Goal: Obtain resource: Download file/media

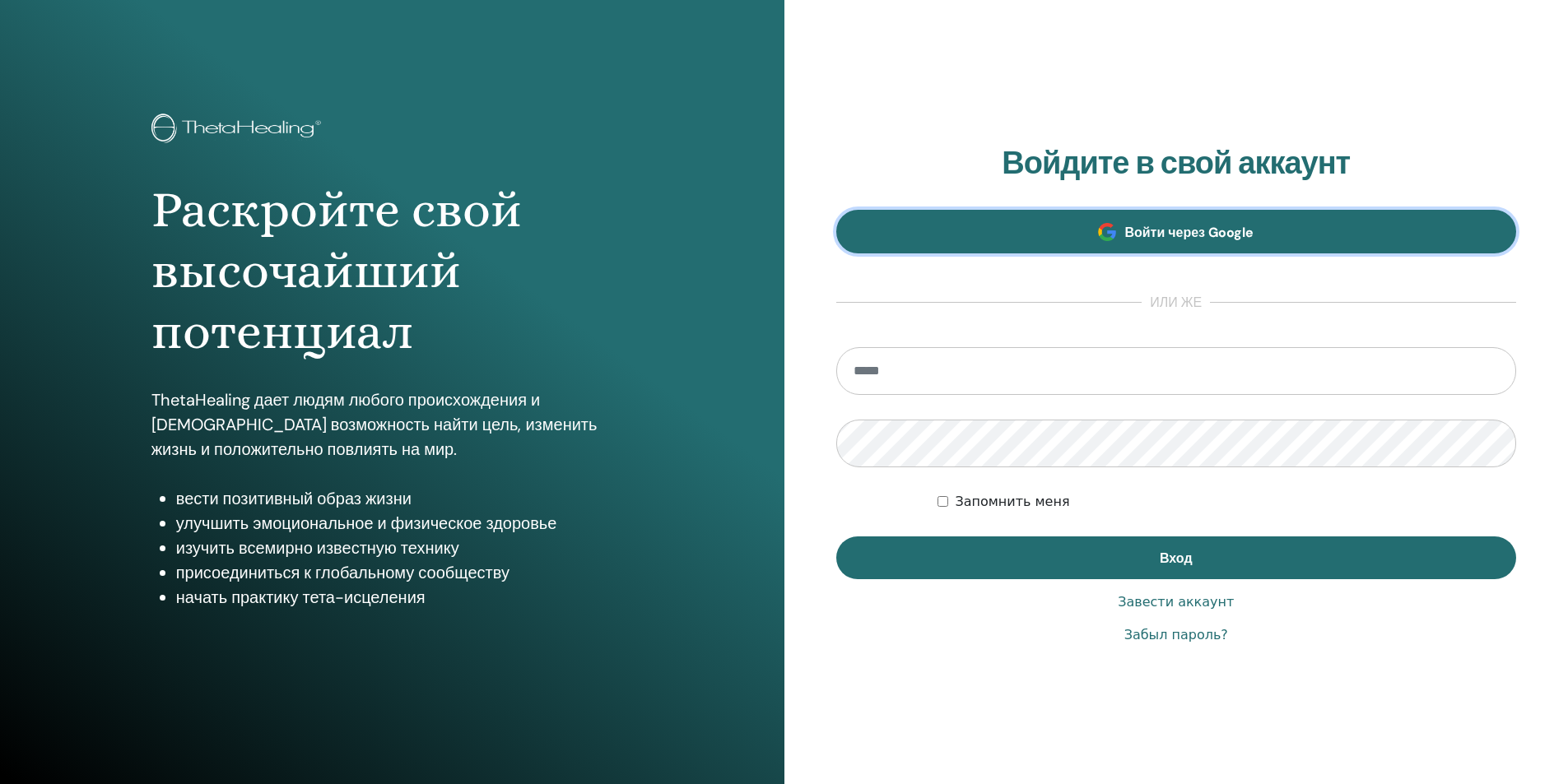
click at [1118, 237] on link "Войти через Google" at bounding box center [1176, 231] width 681 height 44
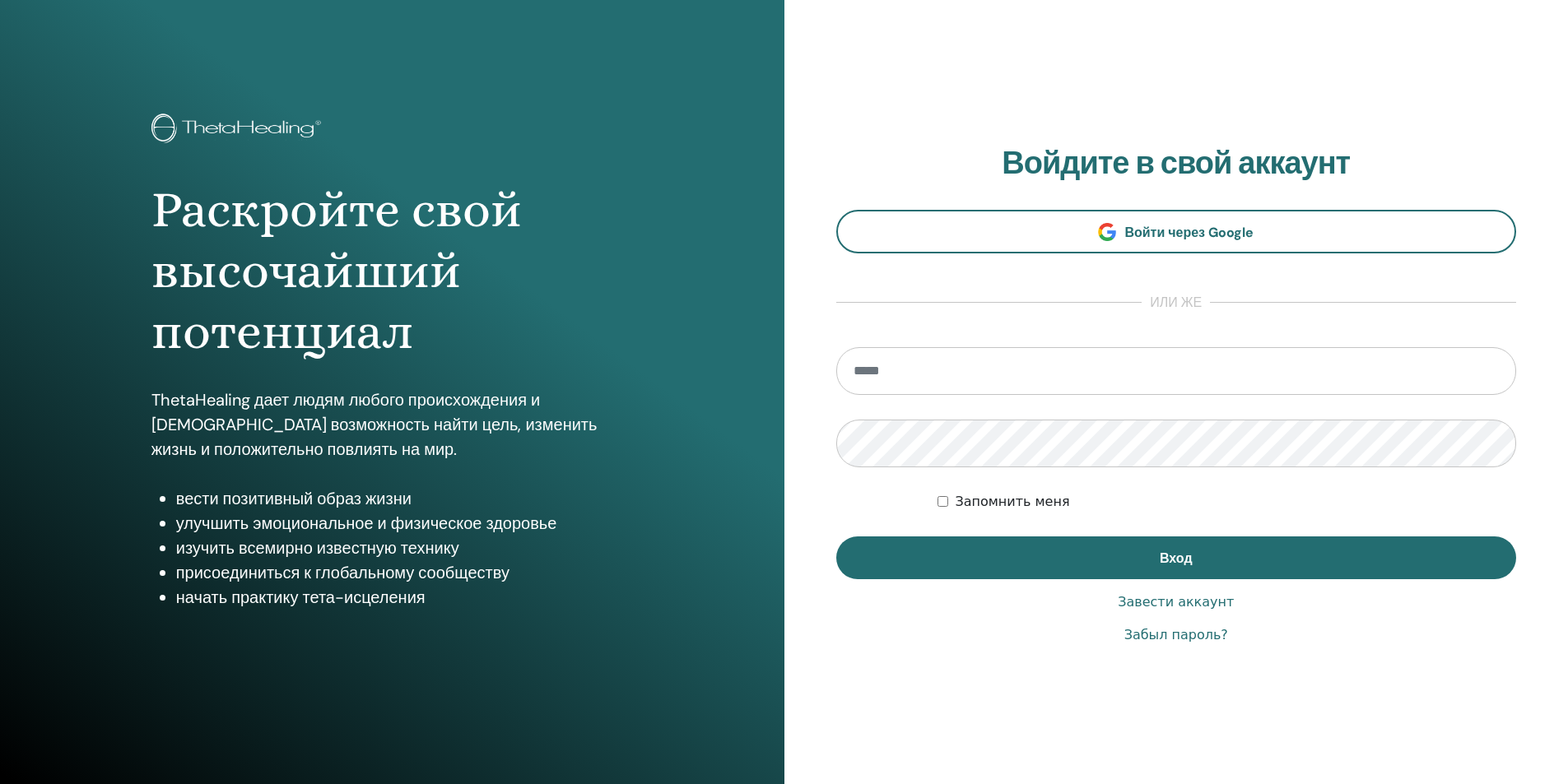
click at [1175, 635] on link "Забыл пароль?" at bounding box center [1176, 635] width 104 height 20
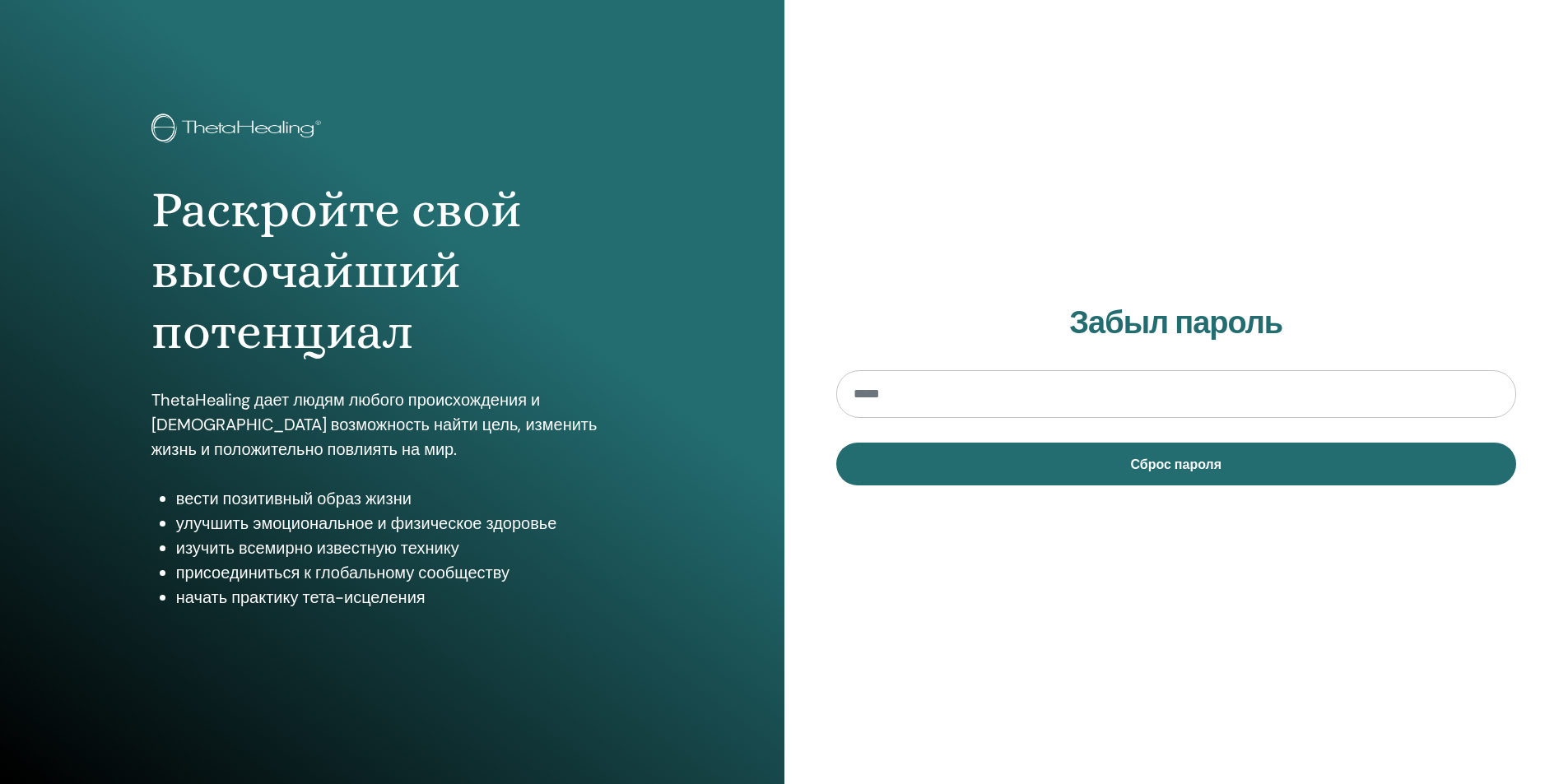
click at [1054, 382] on input "email" at bounding box center [1176, 393] width 681 height 48
type input "**********"
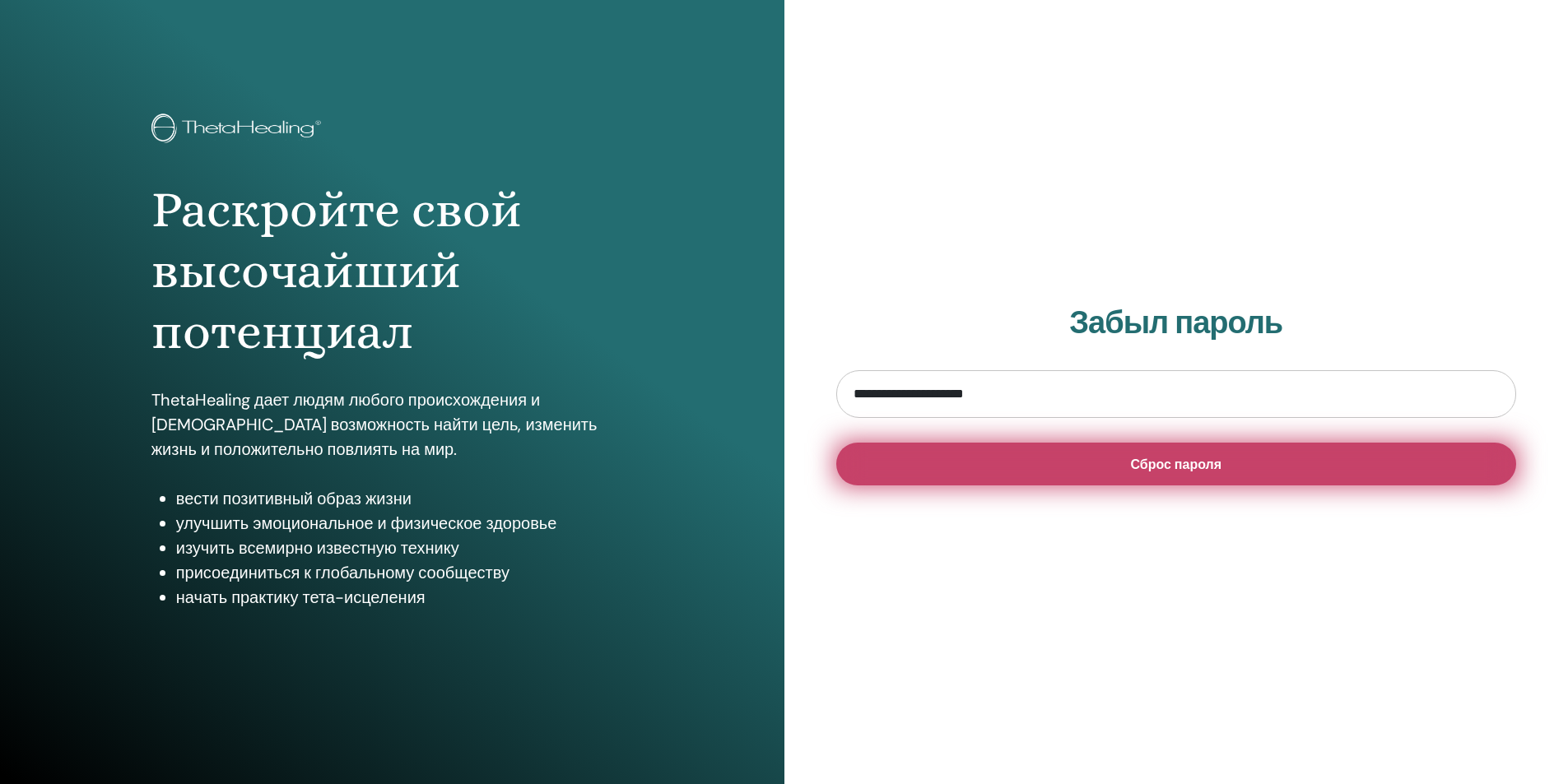
click at [1189, 469] on span "Сброс пароля" at bounding box center [1175, 464] width 91 height 18
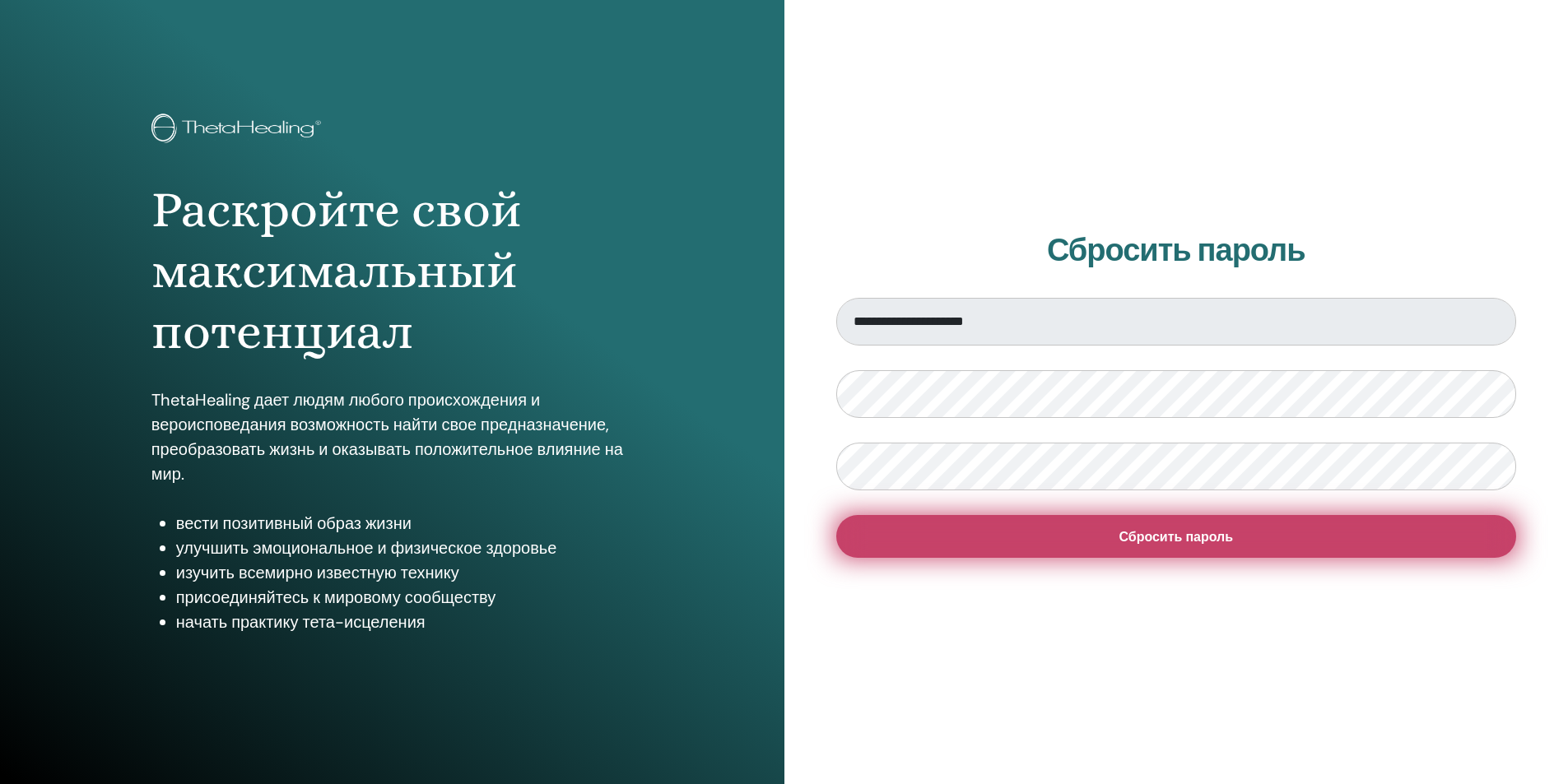
click at [1177, 538] on font "Сбросить пароль" at bounding box center [1175, 536] width 115 height 18
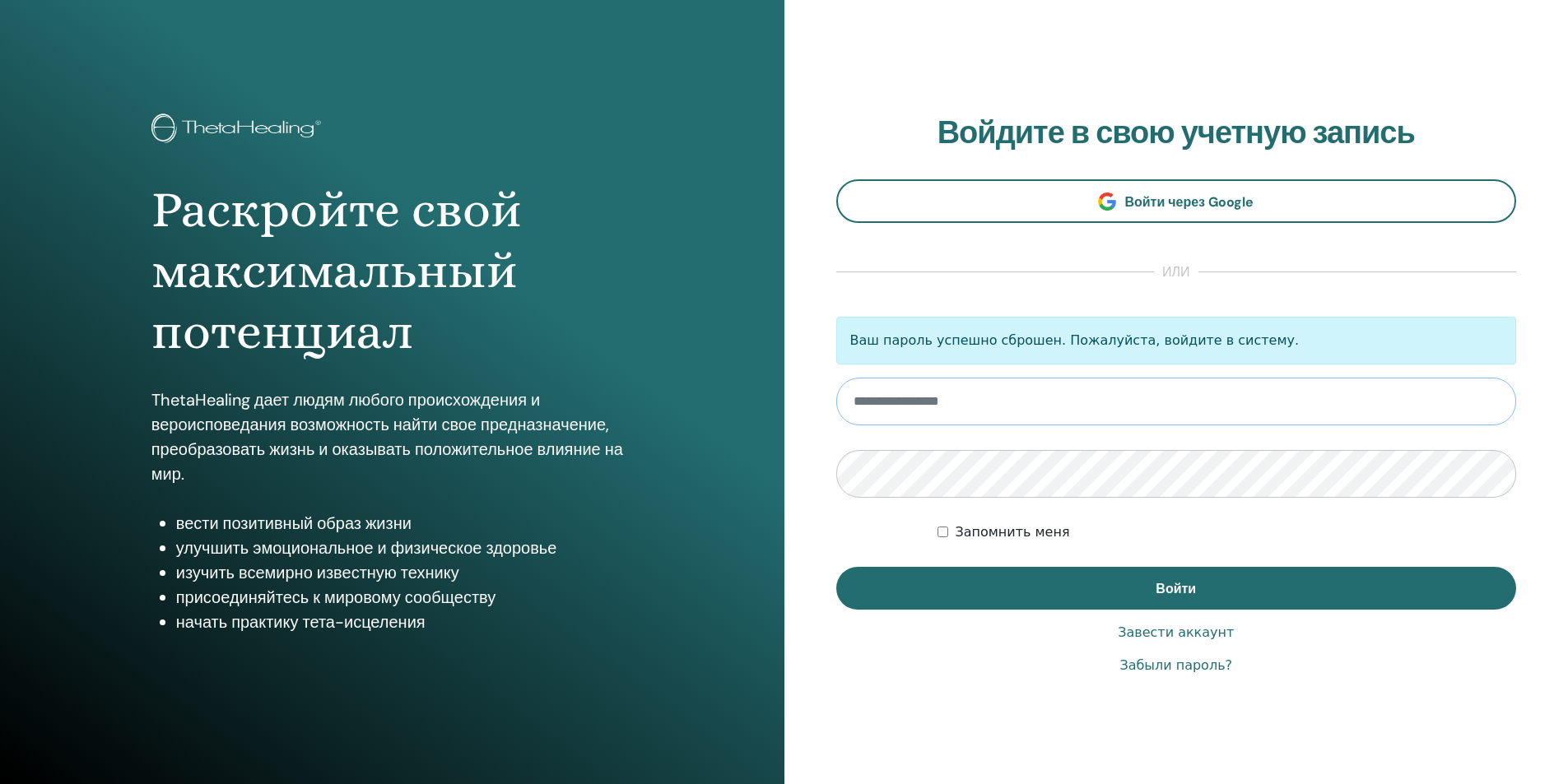
type input "**********"
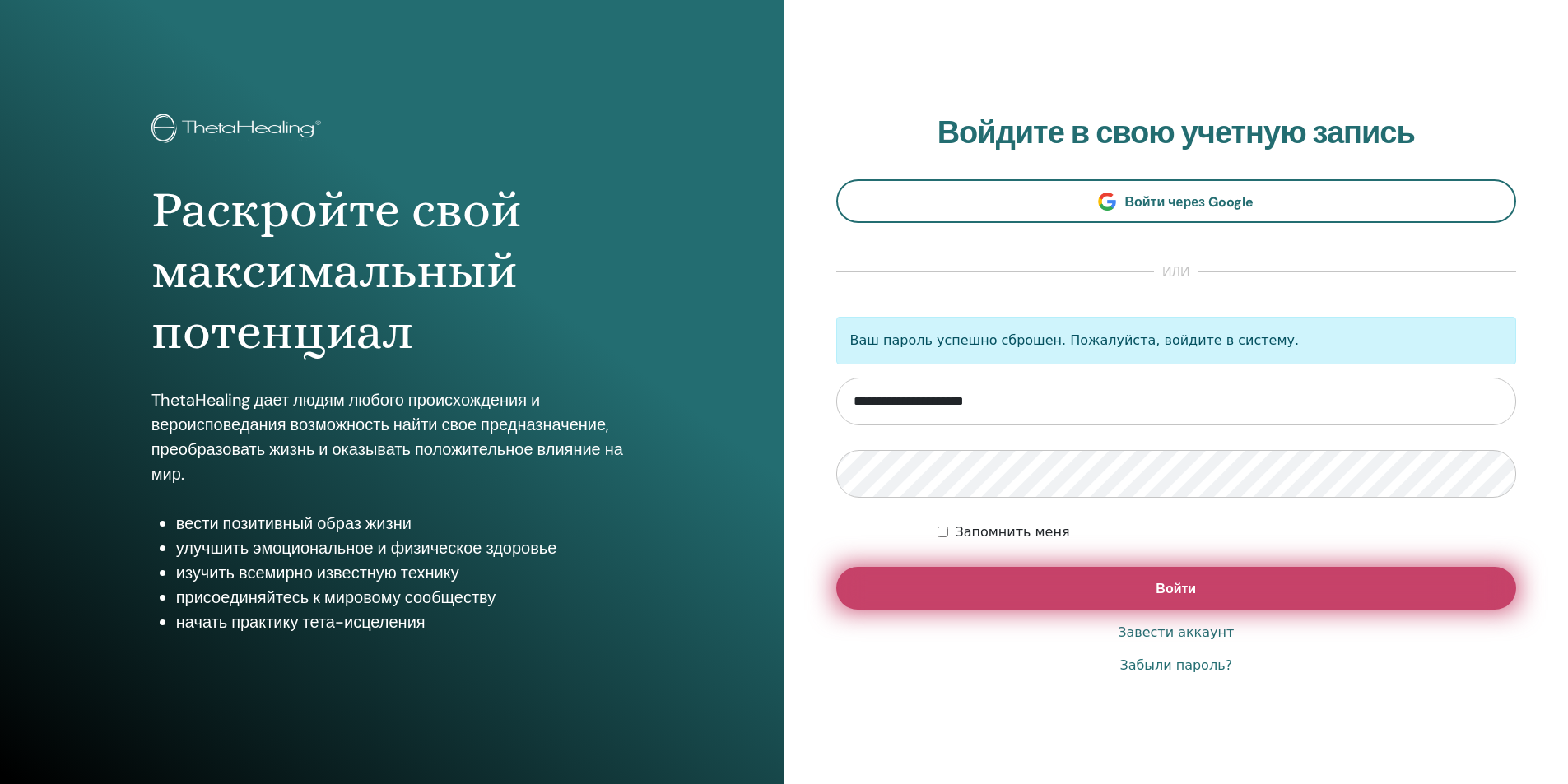
click at [1197, 599] on button "Войти" at bounding box center [1176, 588] width 681 height 43
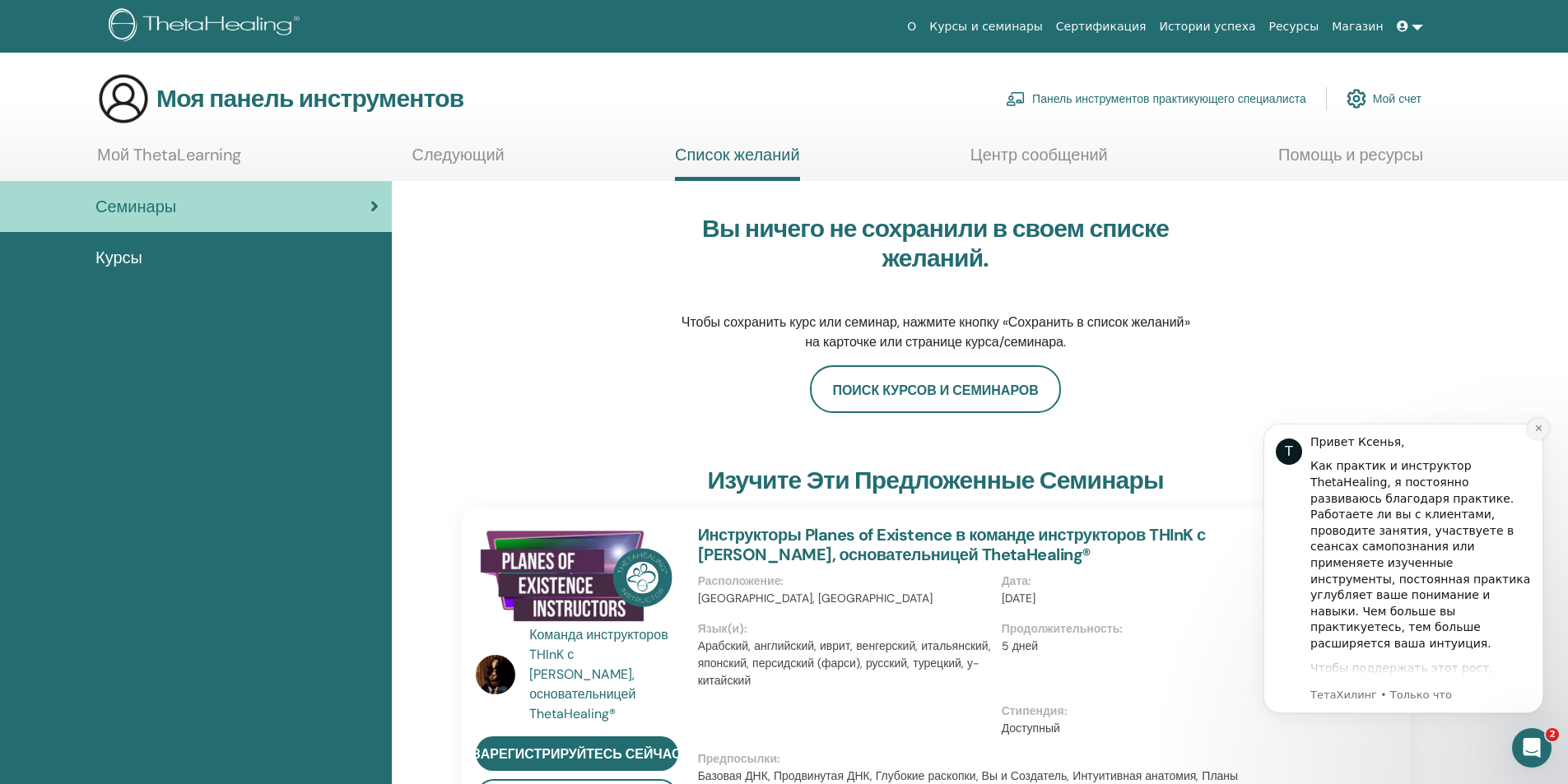
click at [1539, 432] on icon "Отклонить уведомление" at bounding box center [1538, 428] width 9 height 9
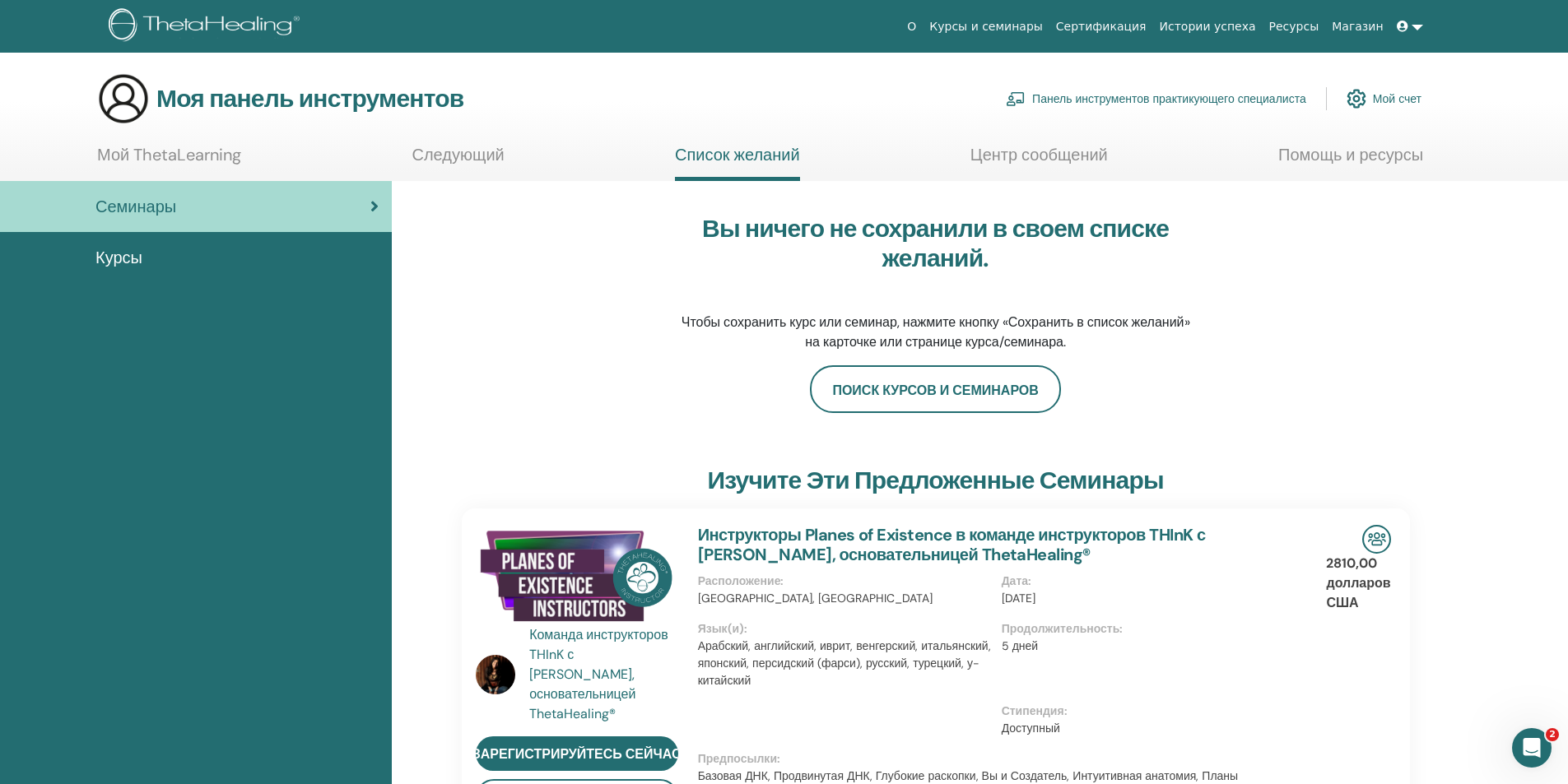
click at [127, 152] on font "Мой ThetaLearning" at bounding box center [168, 155] width 144 height 22
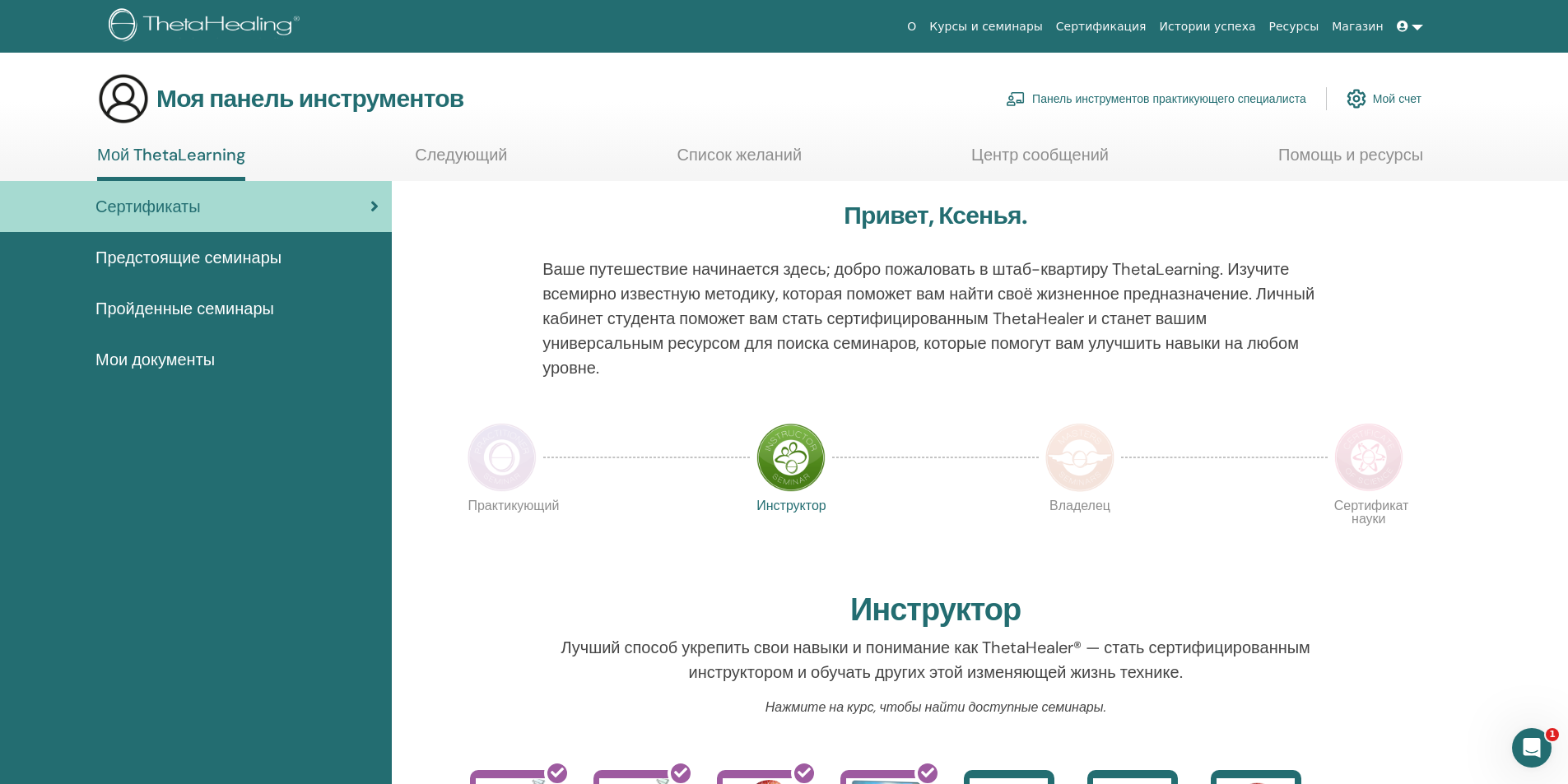
click at [1228, 23] on font "Истории успеха" at bounding box center [1208, 25] width 96 height 13
click at [168, 198] on font "Сертификаты" at bounding box center [148, 207] width 106 height 22
click at [247, 305] on font "Пройденные семинары" at bounding box center [184, 308] width 178 height 22
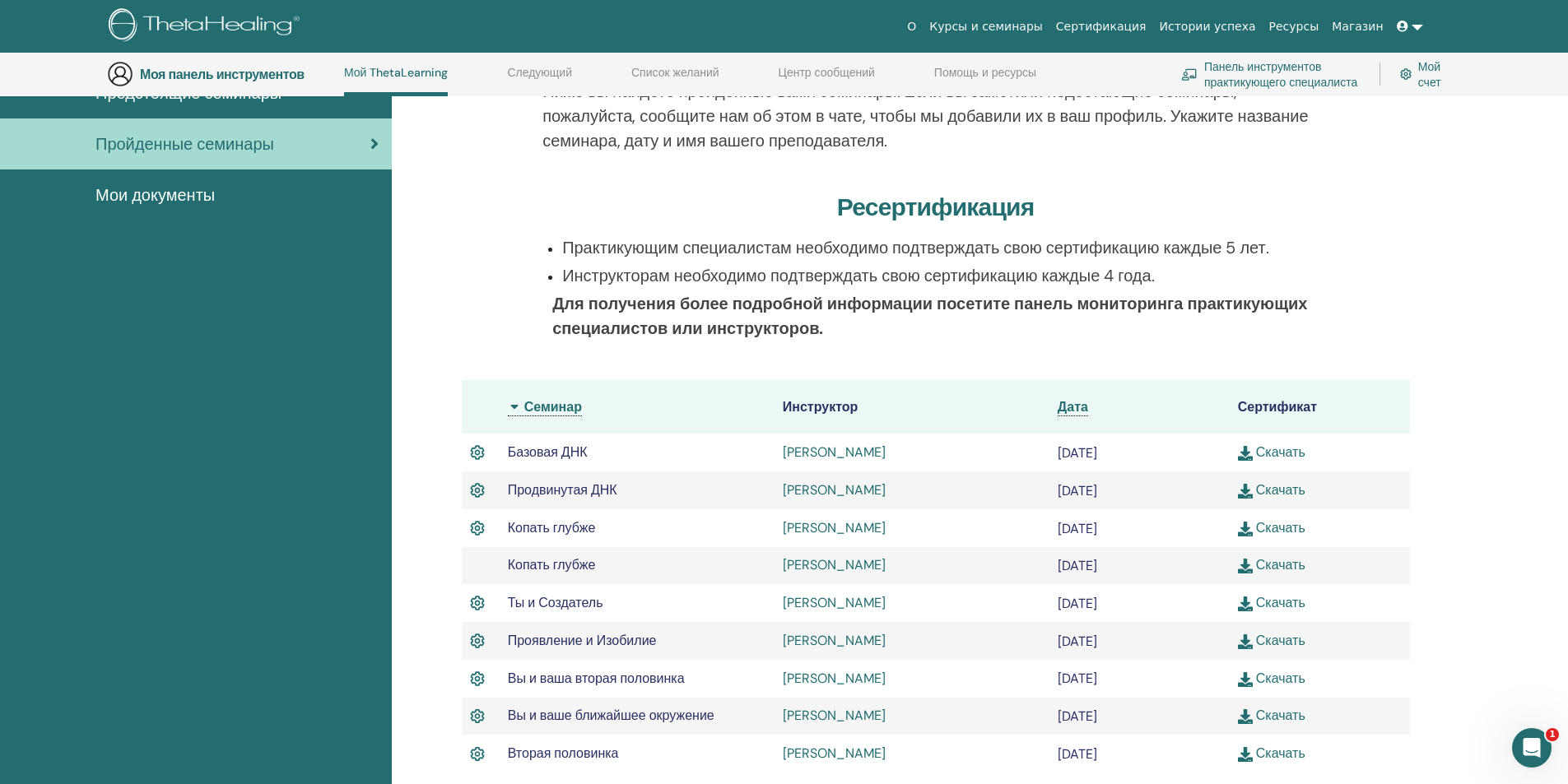
scroll to position [291, 0]
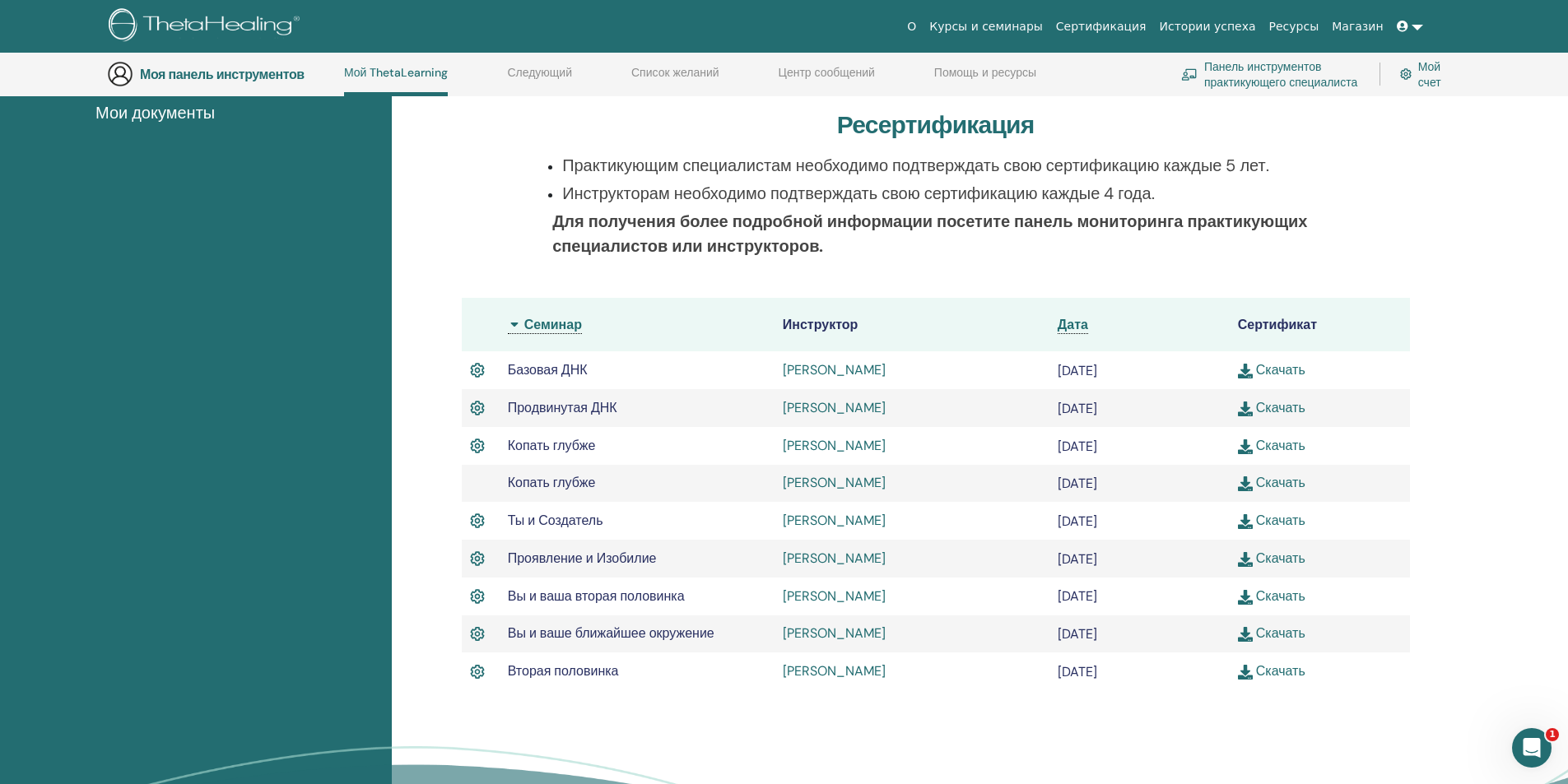
click at [1296, 368] on font "Скачать" at bounding box center [1280, 370] width 49 height 18
click at [1270, 407] on font "Скачать" at bounding box center [1280, 408] width 49 height 18
click at [1283, 446] on font "Скачать" at bounding box center [1280, 445] width 49 height 18
click at [1262, 484] on font "Скачать" at bounding box center [1280, 483] width 49 height 18
click at [1294, 522] on font "Скачать" at bounding box center [1280, 521] width 49 height 18
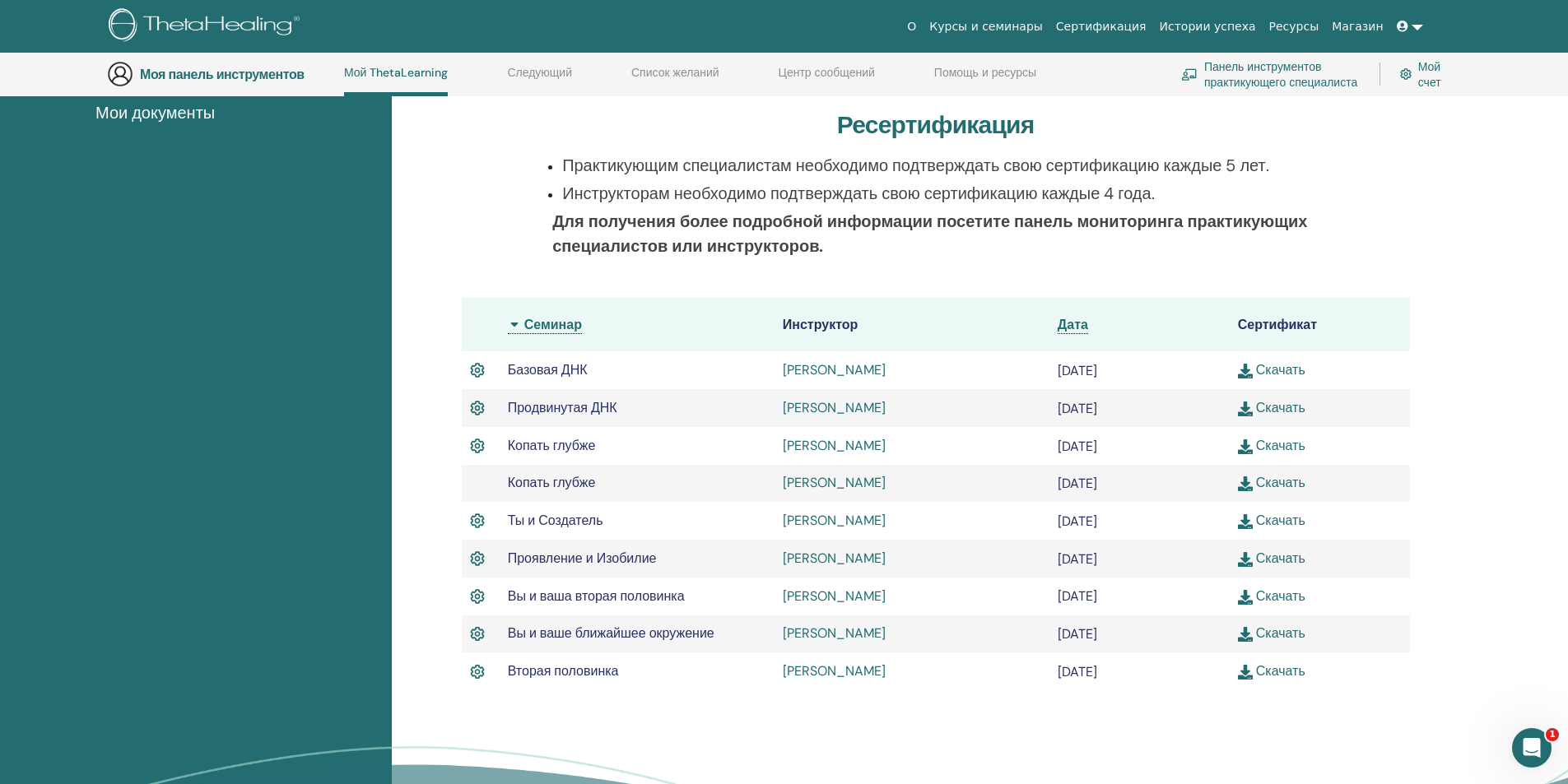
click at [1280, 556] on font "Скачать" at bounding box center [1280, 558] width 49 height 18
click at [1293, 591] on font "Скачать" at bounding box center [1280, 596] width 49 height 18
click at [1279, 627] on font "Скачать" at bounding box center [1280, 633] width 49 height 18
click at [1270, 671] on font "Скачать" at bounding box center [1280, 670] width 49 height 18
click at [1510, 507] on div "Пройденные семинары Ниже вы найдете пройденные вами семинары. Если вы заметили …" at bounding box center [979, 422] width 1176 height 976
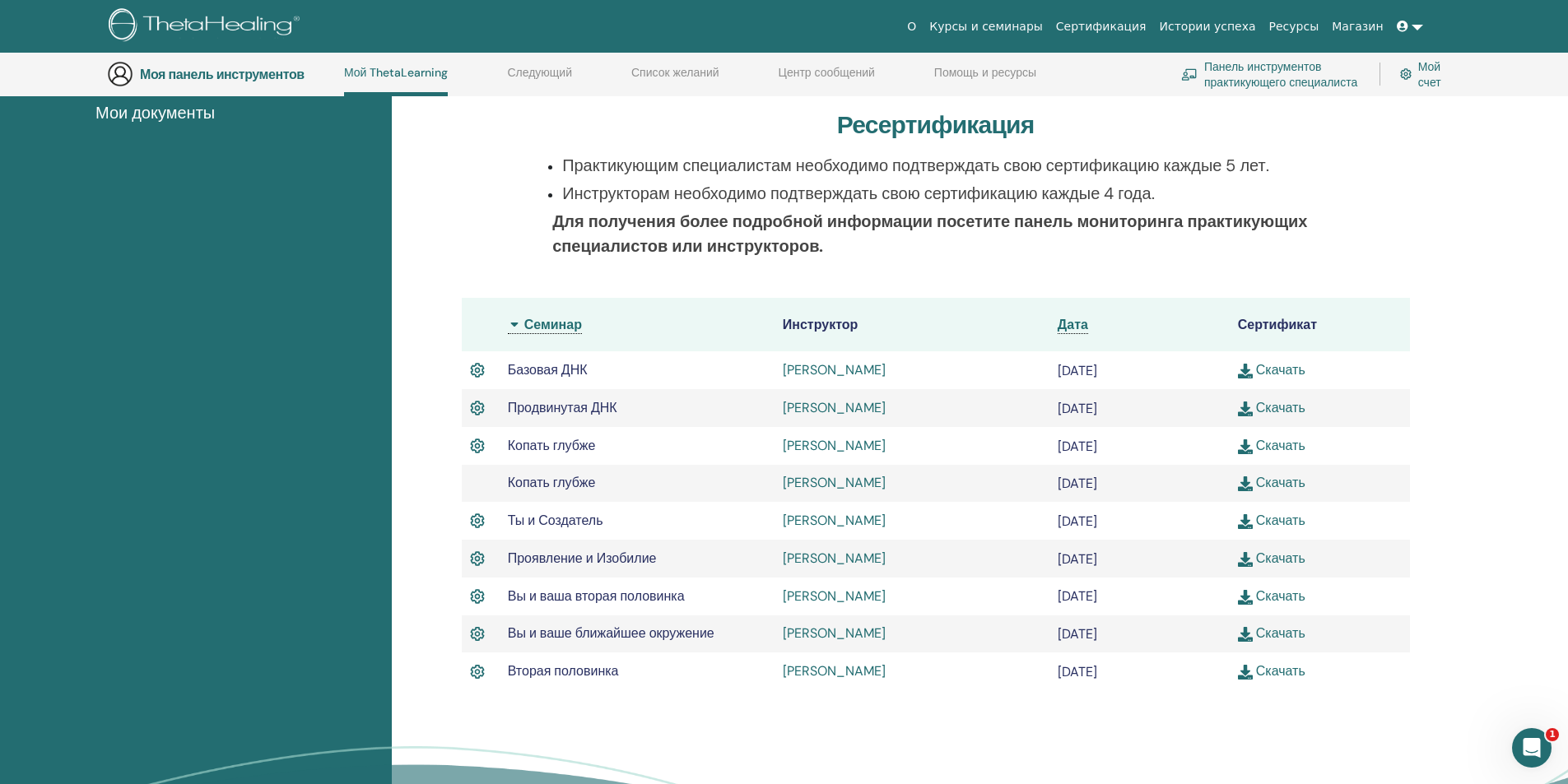
click at [1401, 25] on icon at bounding box center [1402, 26] width 12 height 12
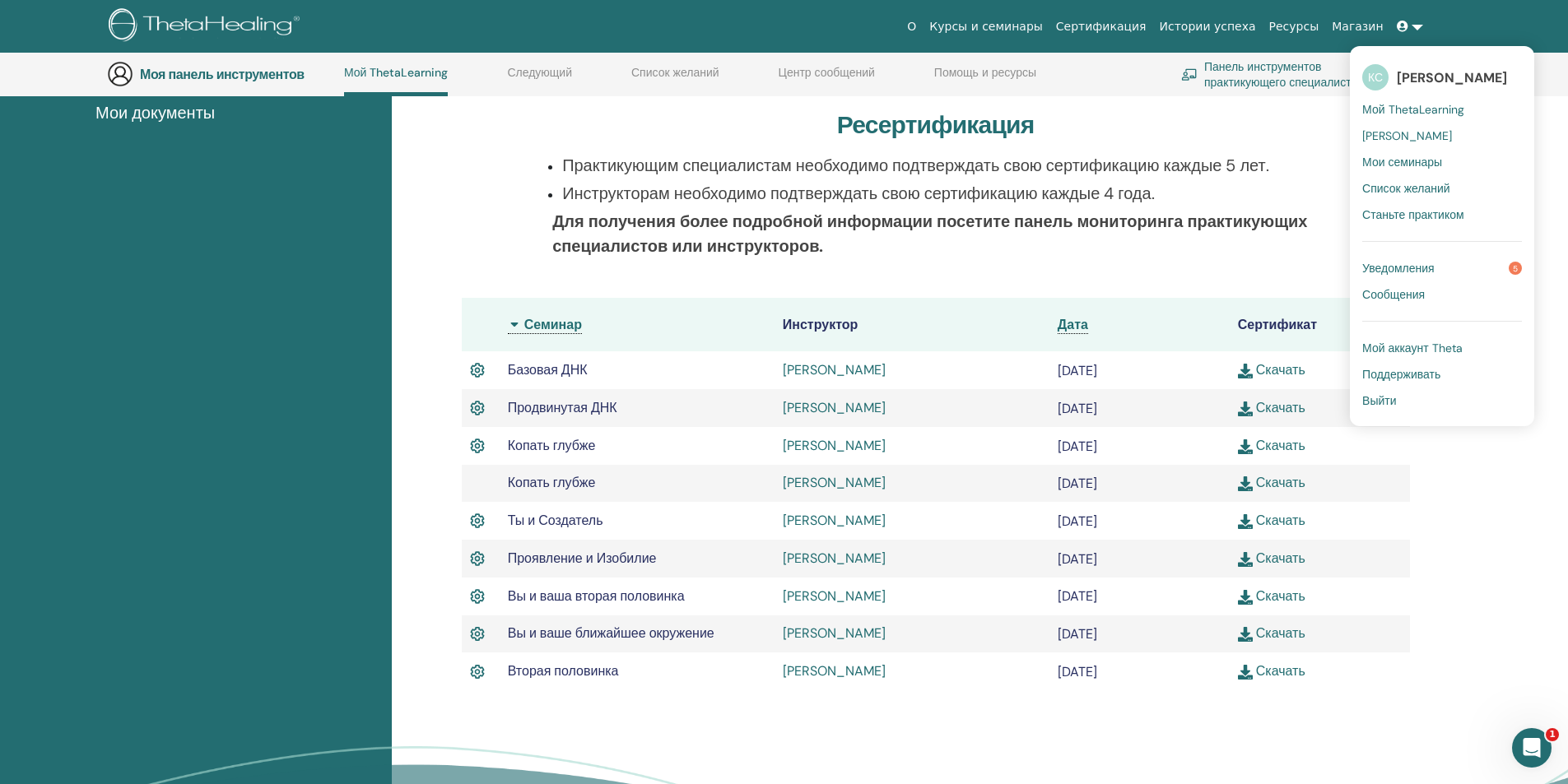
click at [1414, 345] on font "Мой аккаунт Theta" at bounding box center [1412, 347] width 101 height 15
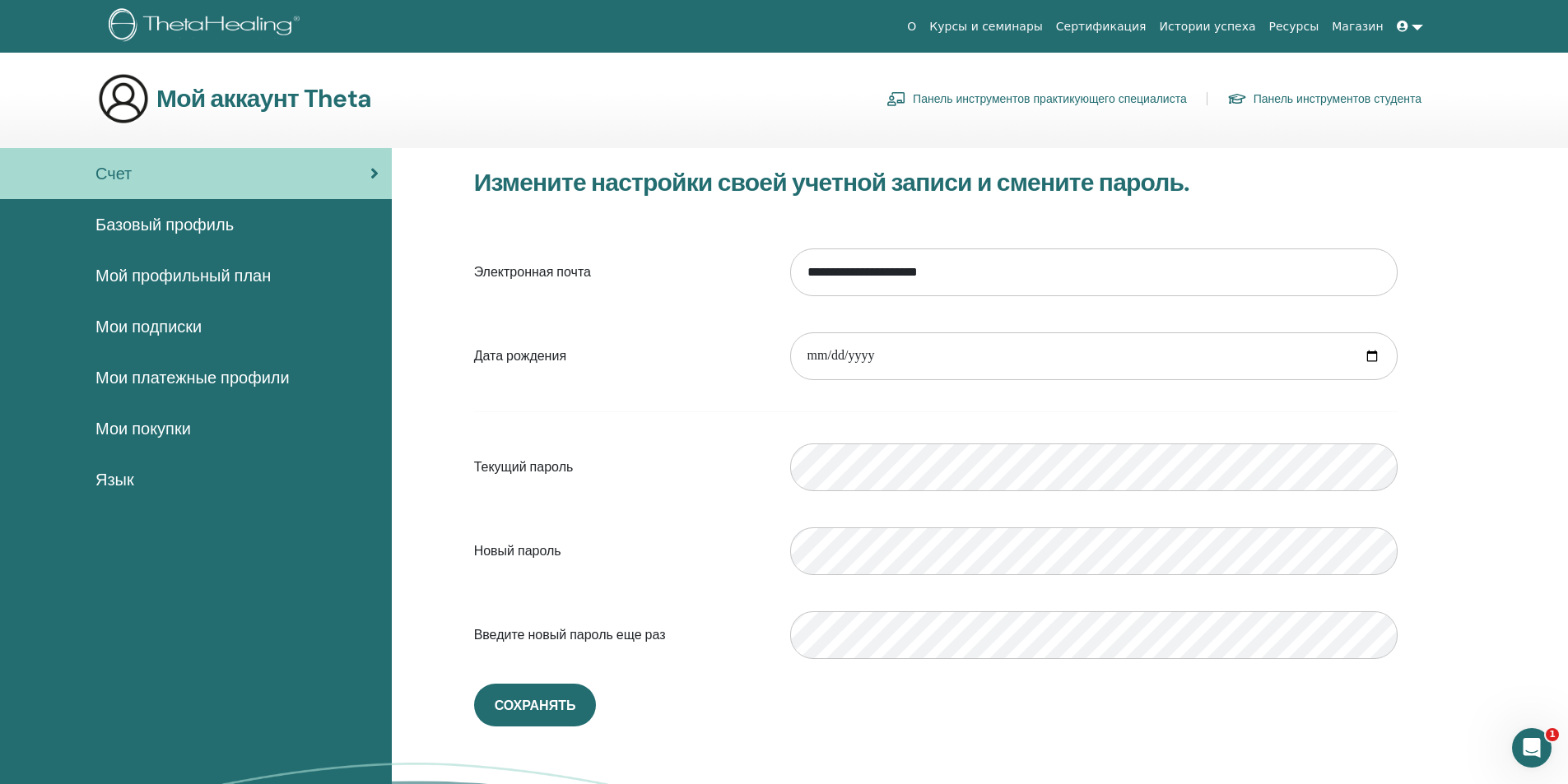
click at [1043, 21] on font "Курсы и семинары" at bounding box center [986, 25] width 114 height 13
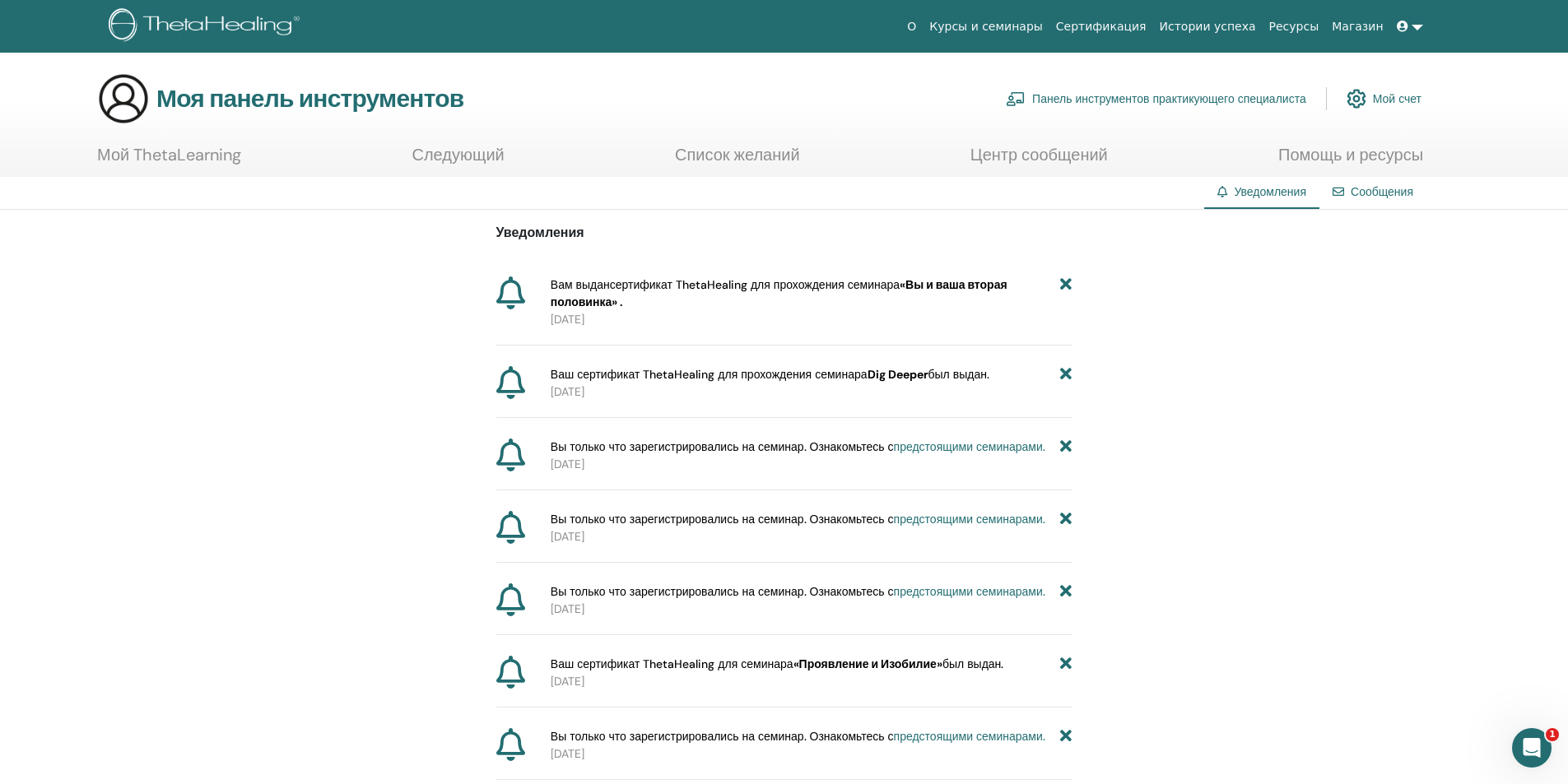
click at [766, 152] on font "Список желаний" at bounding box center [737, 155] width 125 height 22
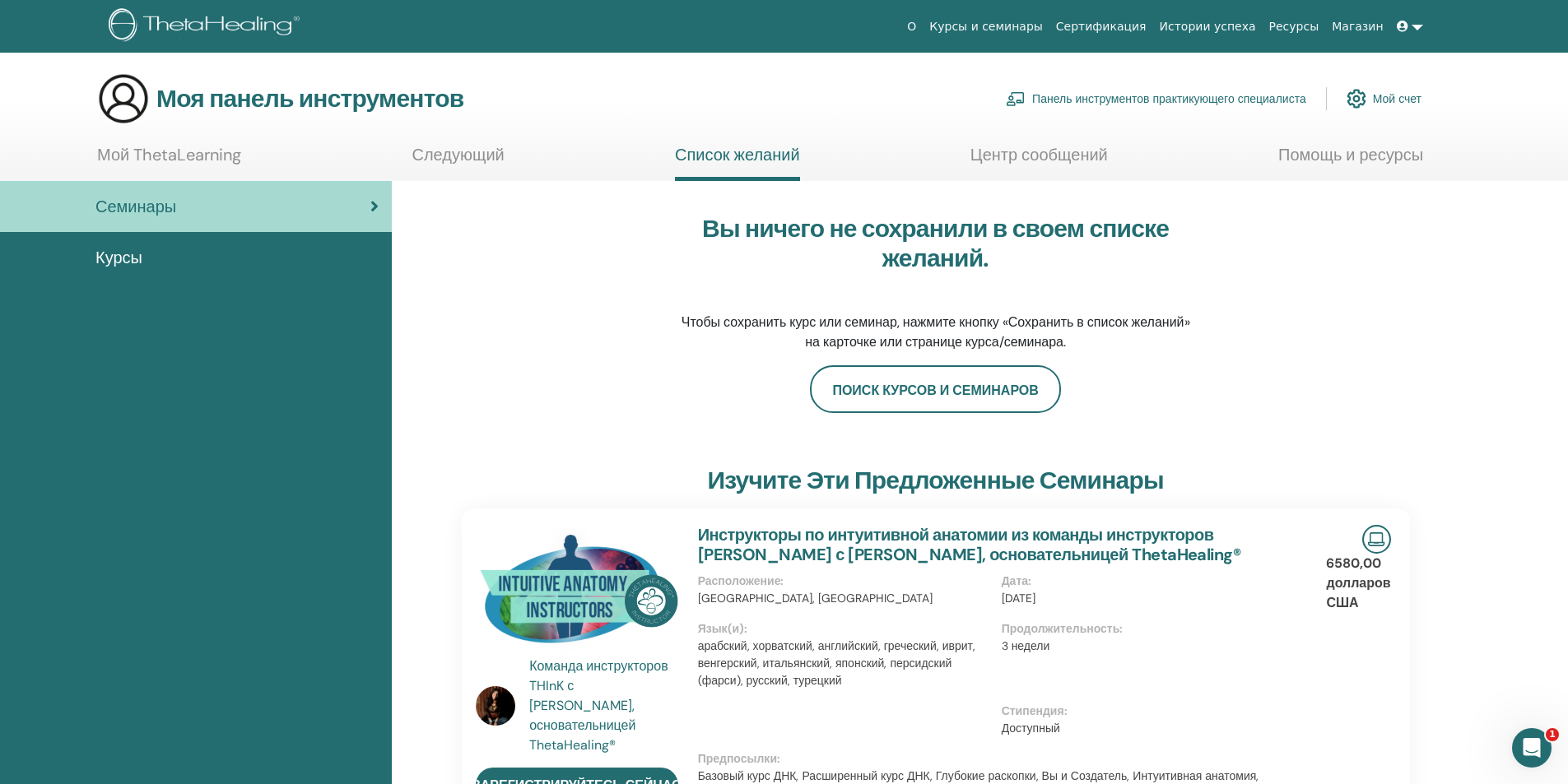
click at [105, 259] on font "Курсы" at bounding box center [119, 257] width 47 height 22
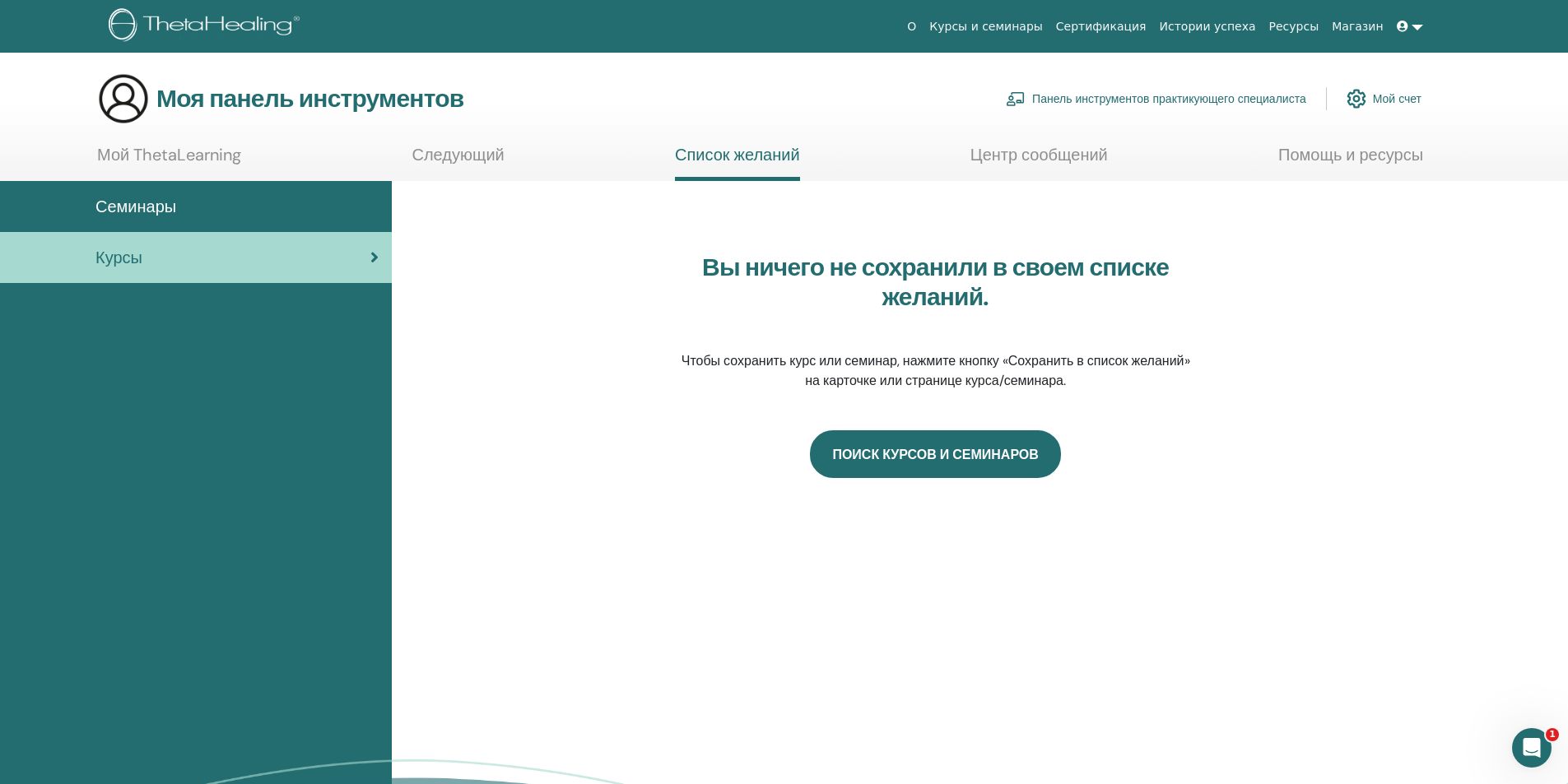
click at [893, 459] on link "ПОИСК КУРСОВ И СЕМИНАРОВ" at bounding box center [934, 453] width 250 height 47
